Goal: Participate in discussion: Engage in conversation with other users on a specific topic

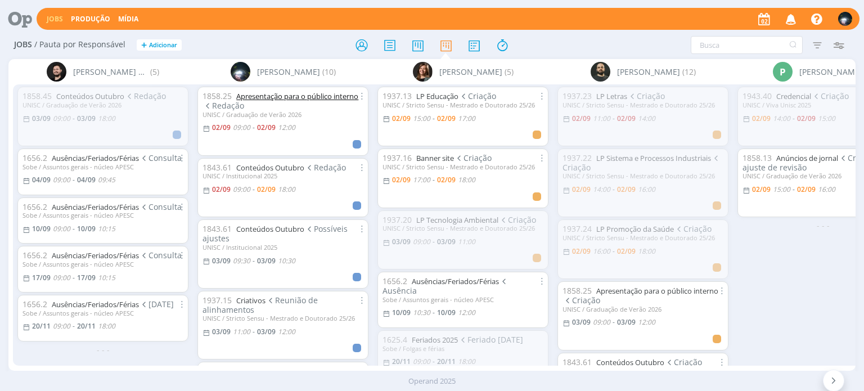
drag, startPoint x: 0, startPoint y: 0, endPoint x: 256, endPoint y: 97, distance: 274.0
click at [256, 97] on link "Apresentação para o público interno" at bounding box center [297, 96] width 122 height 10
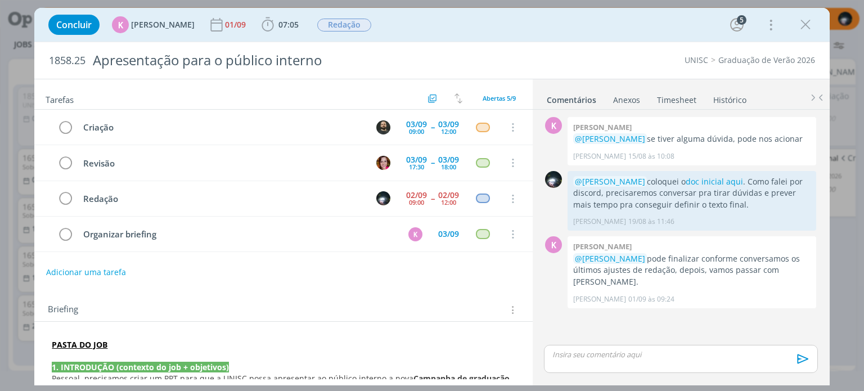
scroll to position [32, 0]
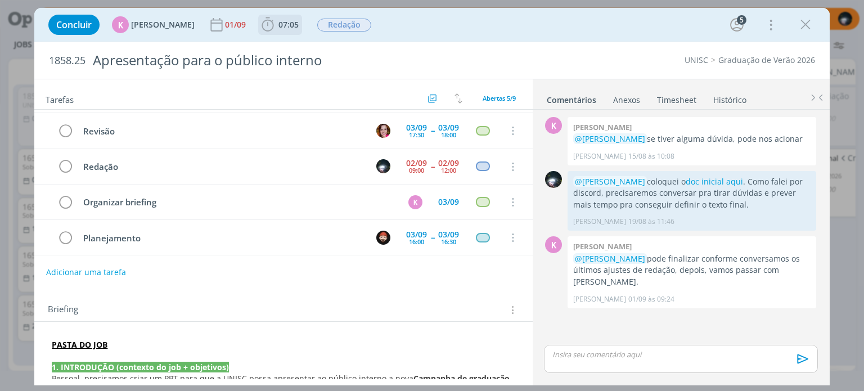
click at [259, 22] on icon "dialog" at bounding box center [267, 24] width 17 height 17
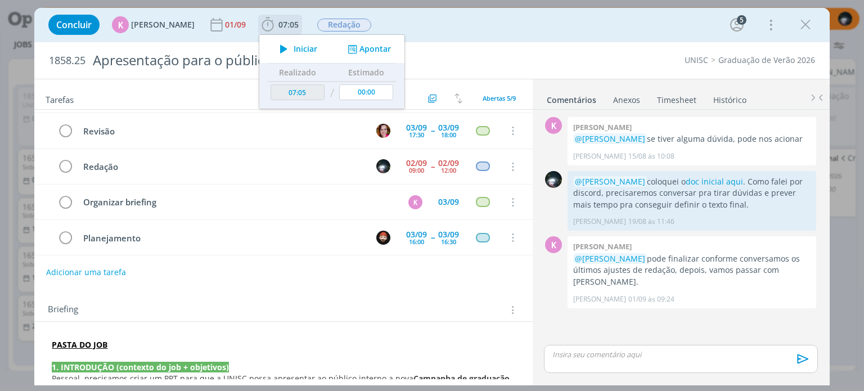
click at [364, 47] on button "Apontar" at bounding box center [368, 49] width 47 height 12
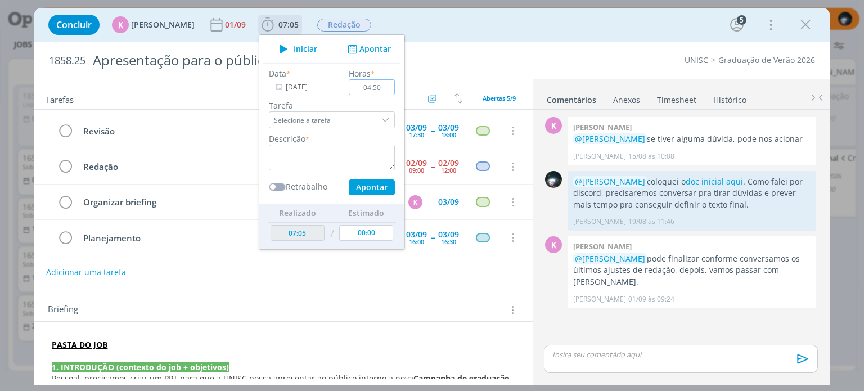
type input "04:50"
click at [324, 157] on textarea "dialog" at bounding box center [332, 157] width 126 height 26
type textarea "redação"
click at [358, 188] on button "Apontar" at bounding box center [372, 187] width 46 height 16
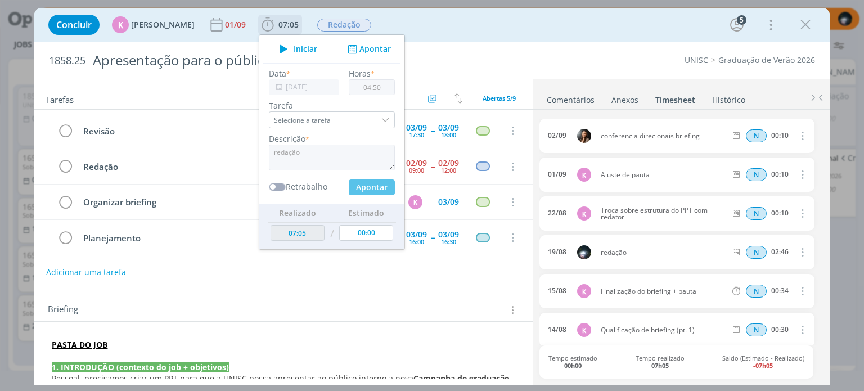
type input "11:55"
type input "00:00"
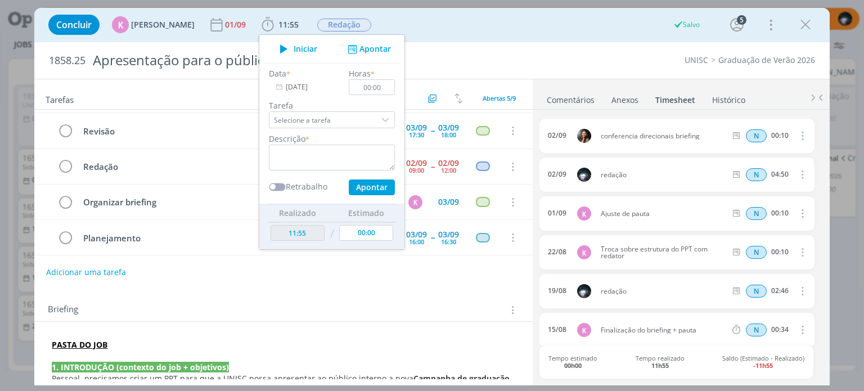
click at [423, 24] on div "Concluir K [PERSON_NAME] [DATE] 11:55 Iniciar Apontar Data * [DATE] Horas * 00:…" at bounding box center [431, 24] width 777 height 27
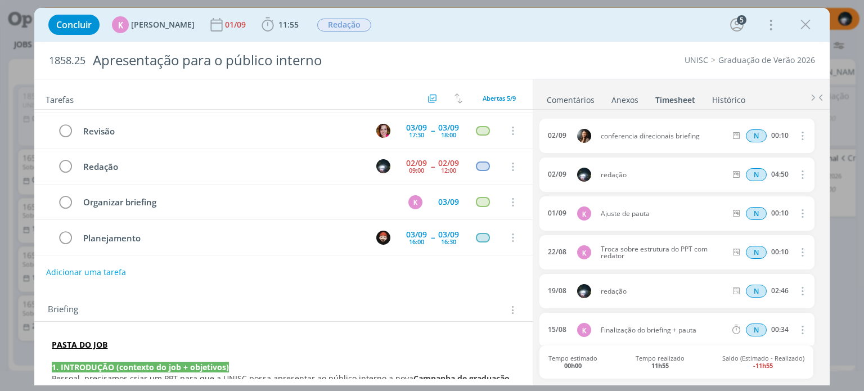
click at [560, 94] on link "Comentários" at bounding box center [570, 97] width 49 height 16
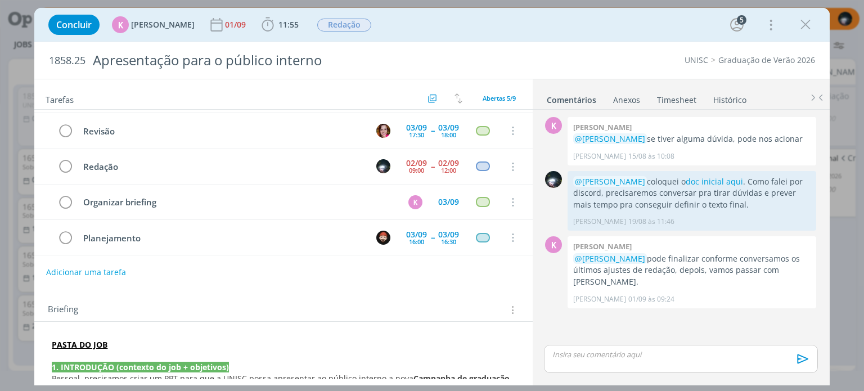
click at [569, 352] on p "dialog" at bounding box center [680, 354] width 255 height 10
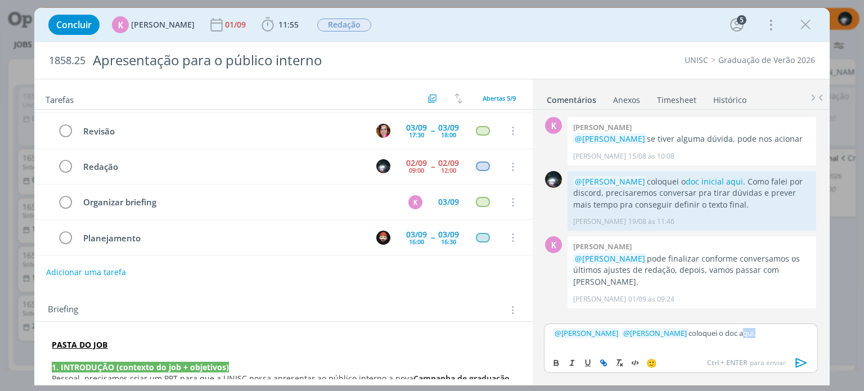
click at [600, 359] on icon "dialog" at bounding box center [603, 362] width 9 height 9
paste input "[URL][DOMAIN_NAME]"
type input "[URL][DOMAIN_NAME]"
click at [794, 309] on link "dialog" at bounding box center [786, 311] width 29 height 10
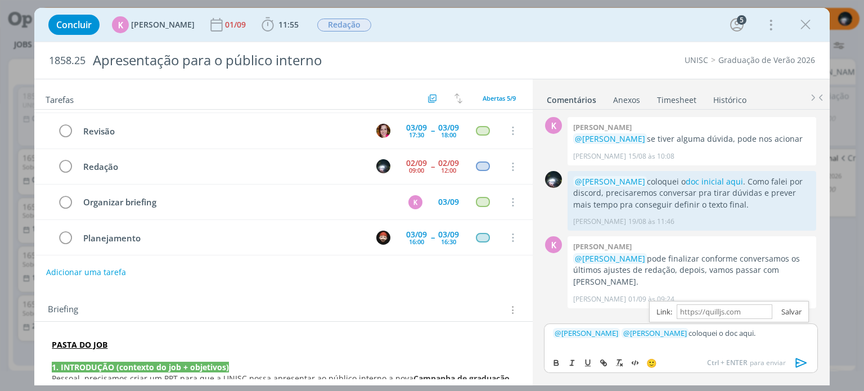
scroll to position [0, 0]
click at [778, 328] on p "﻿ @ [PERSON_NAME] ﻿ ﻿ @ [PERSON_NAME] ﻿ coloquei o doc aqui ." at bounding box center [680, 333] width 255 height 10
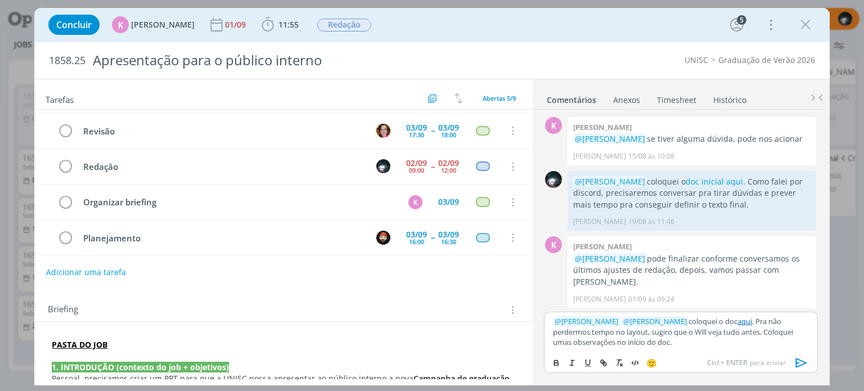
click at [798, 360] on icon "dialog" at bounding box center [801, 362] width 17 height 17
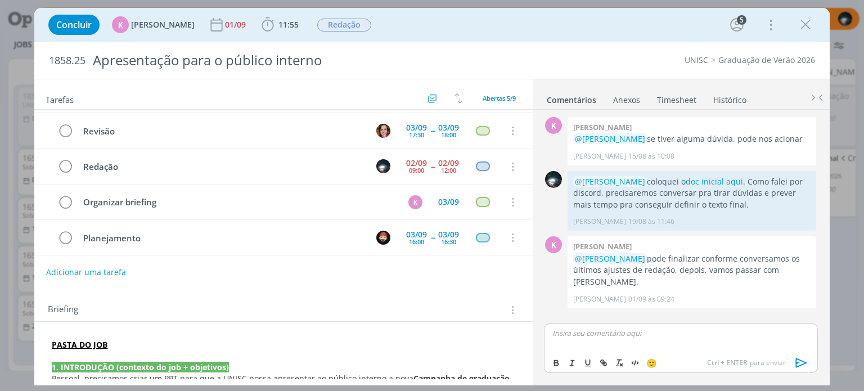
scroll to position [43, 0]
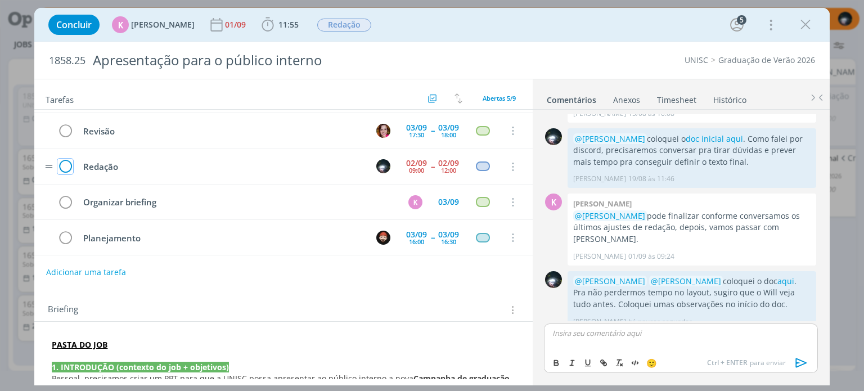
click at [65, 165] on icon "dialog" at bounding box center [65, 167] width 16 height 17
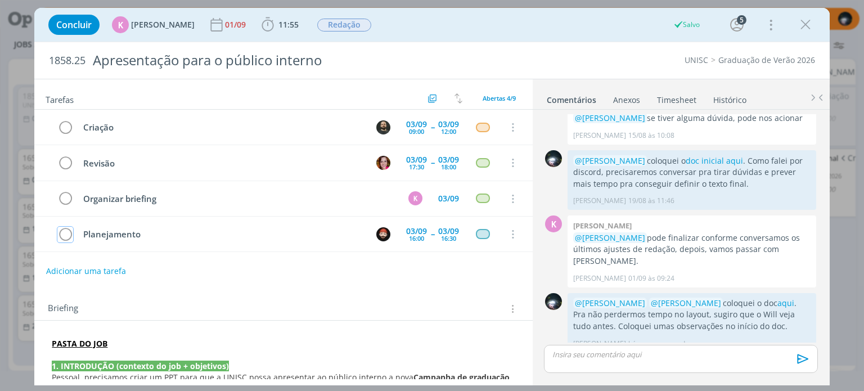
scroll to position [0, 0]
click at [803, 23] on icon "dialog" at bounding box center [805, 24] width 17 height 17
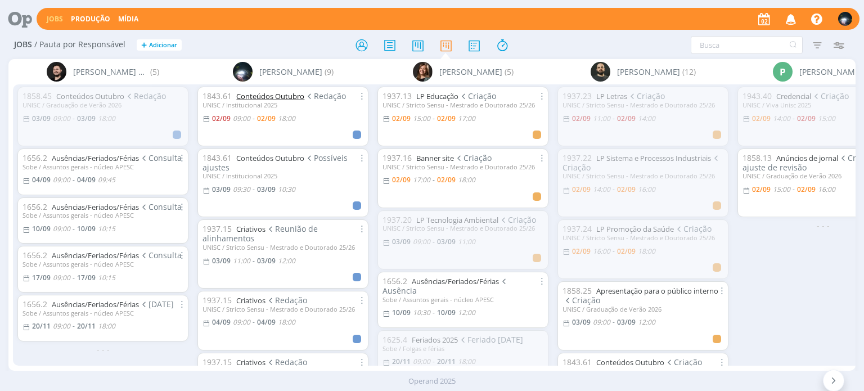
click at [278, 95] on link "Conteúdos Outubro" at bounding box center [270, 96] width 68 height 10
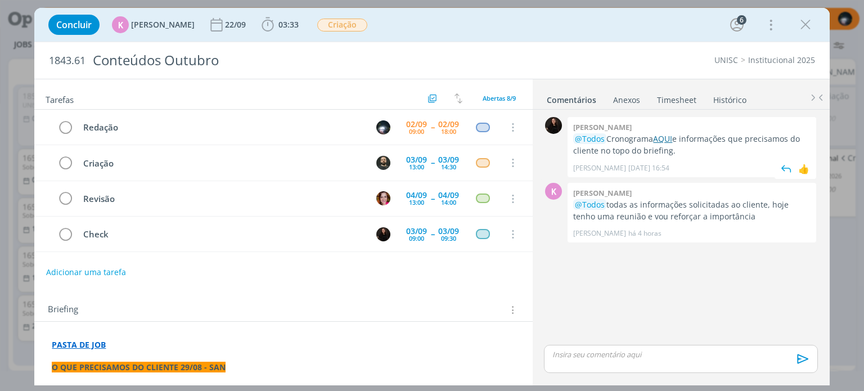
click at [661, 136] on link "AQUI" at bounding box center [662, 138] width 19 height 11
drag, startPoint x: 805, startPoint y: 25, endPoint x: 641, endPoint y: 25, distance: 164.2
click at [805, 24] on icon "dialog" at bounding box center [805, 24] width 17 height 17
